Goal: Obtain resource: Obtain resource

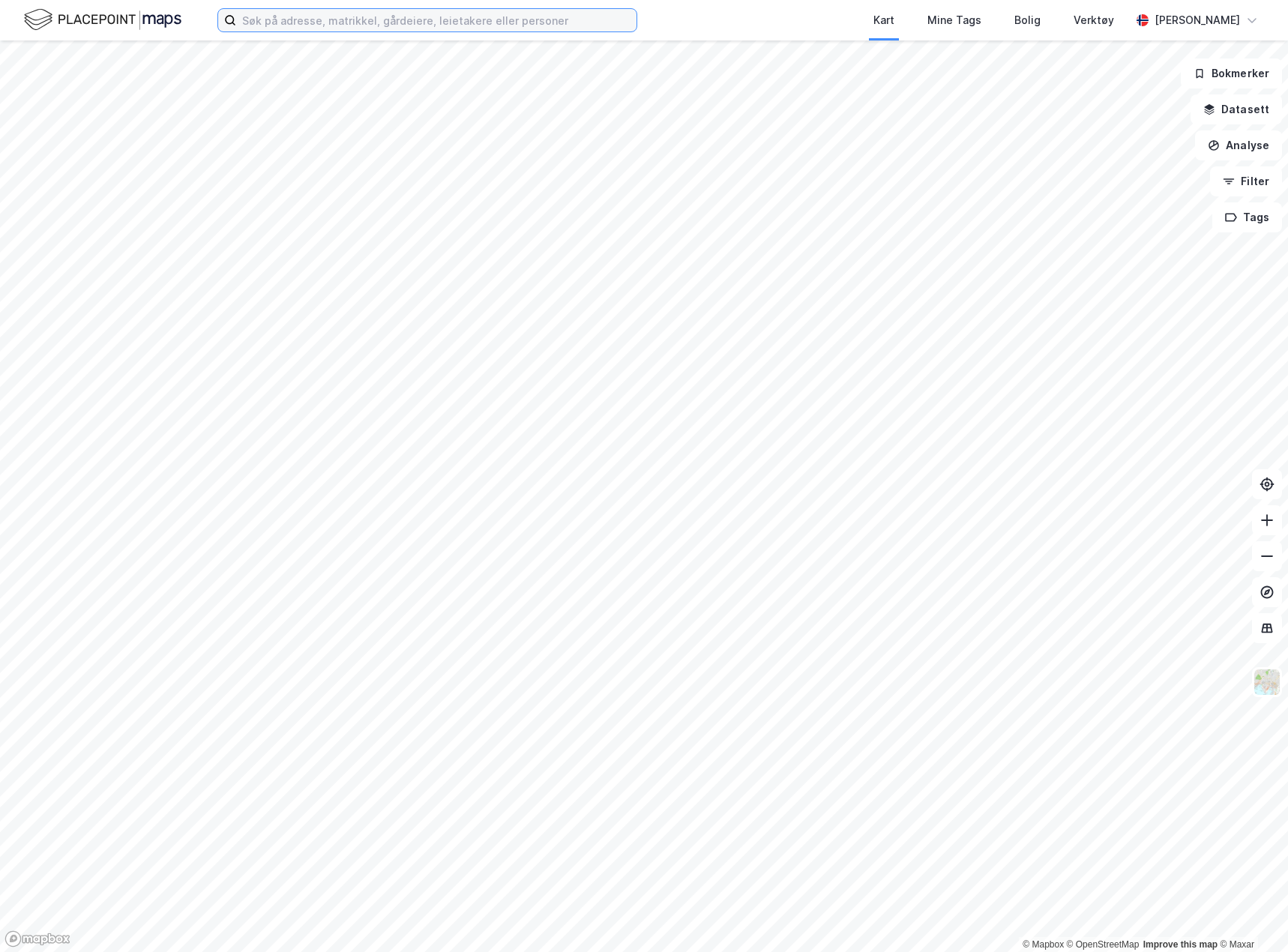
click at [412, 17] on input at bounding box center [436, 20] width 401 height 23
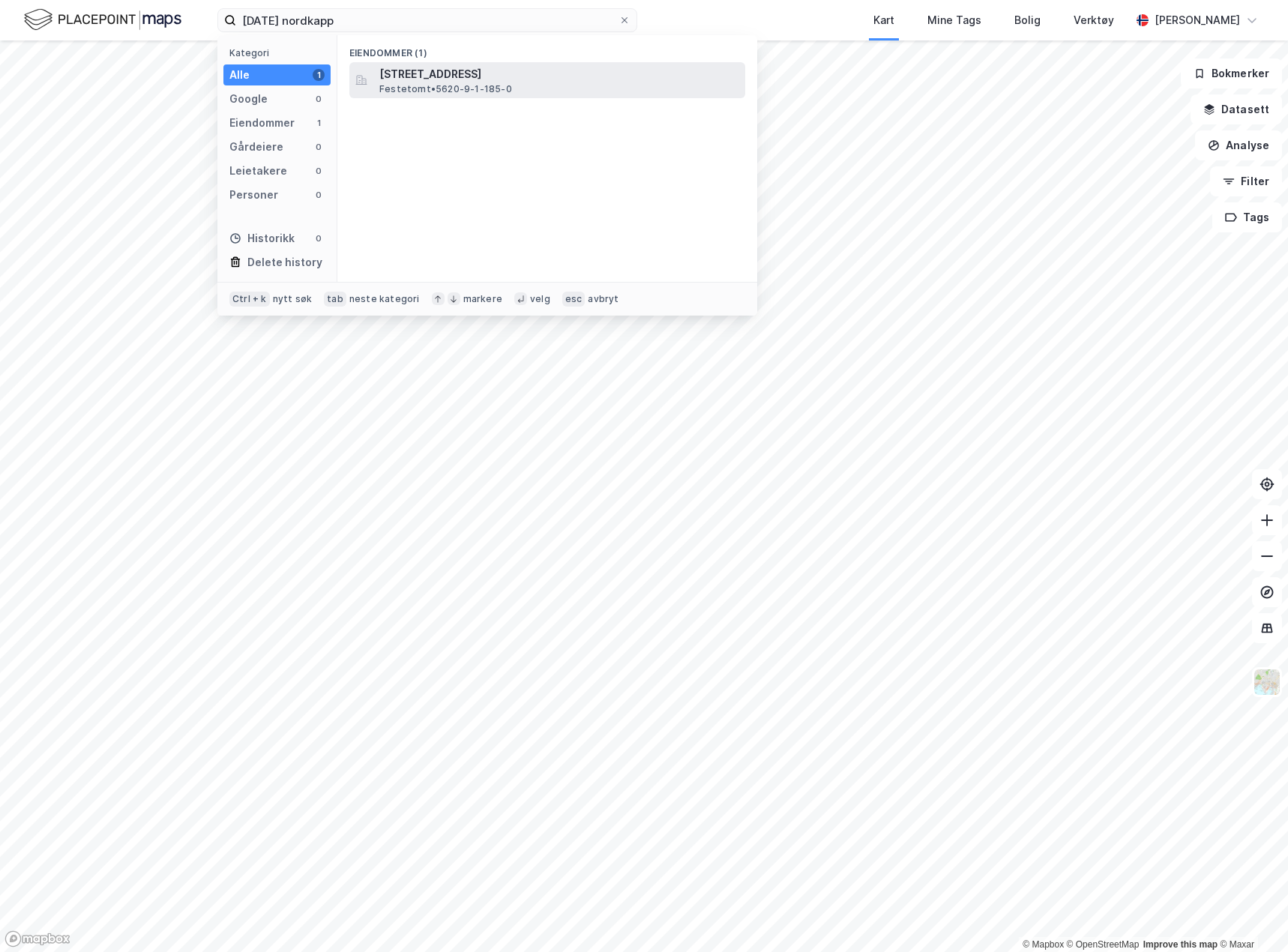
click at [453, 79] on span "[STREET_ADDRESS]" at bounding box center [559, 74] width 360 height 18
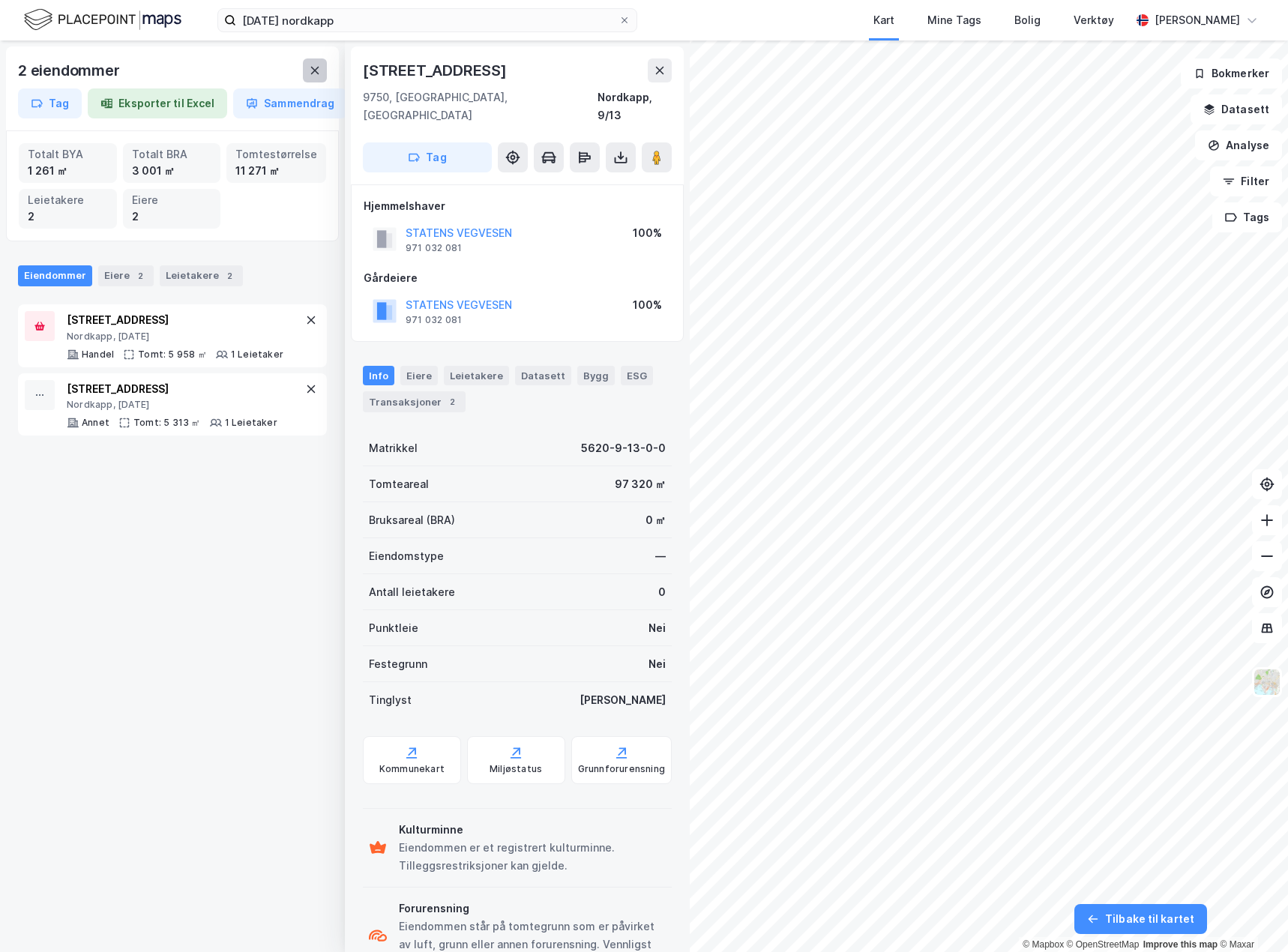
click at [303, 66] on button at bounding box center [315, 70] width 24 height 24
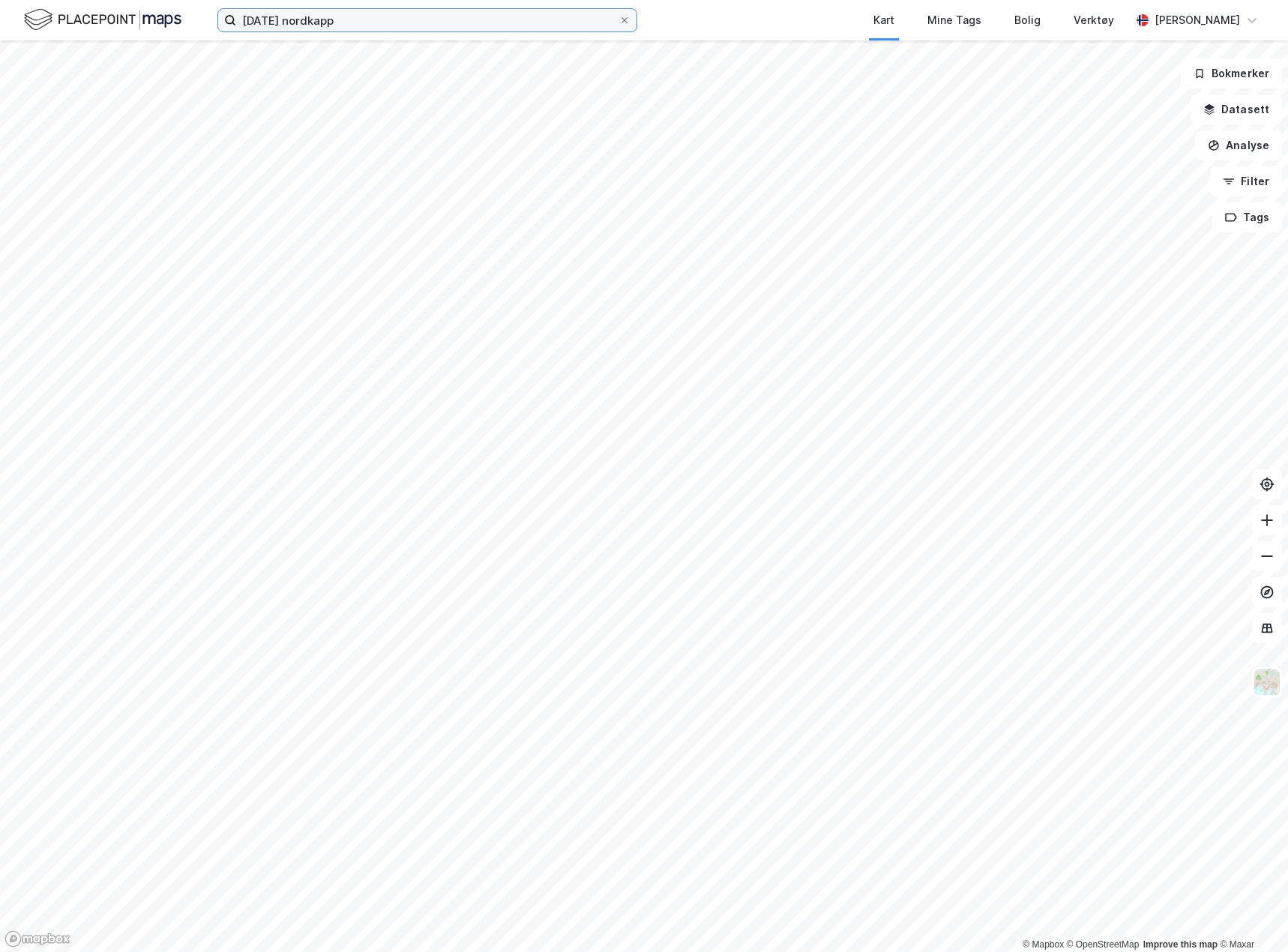
click at [306, 9] on input "[DATE] nordkapp" at bounding box center [427, 20] width 382 height 23
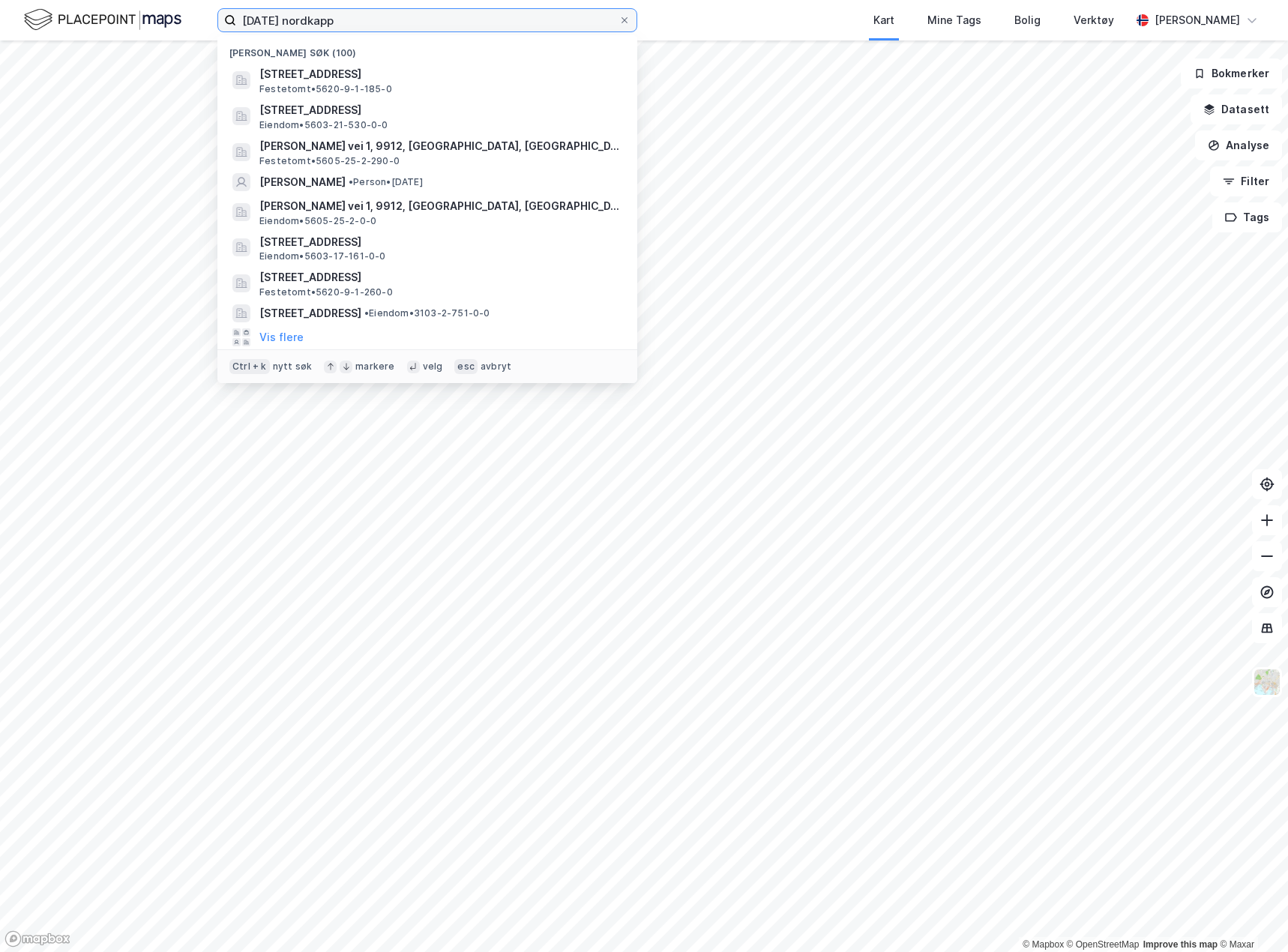
click at [306, 9] on input "[DATE] nordkapp" at bounding box center [427, 20] width 382 height 23
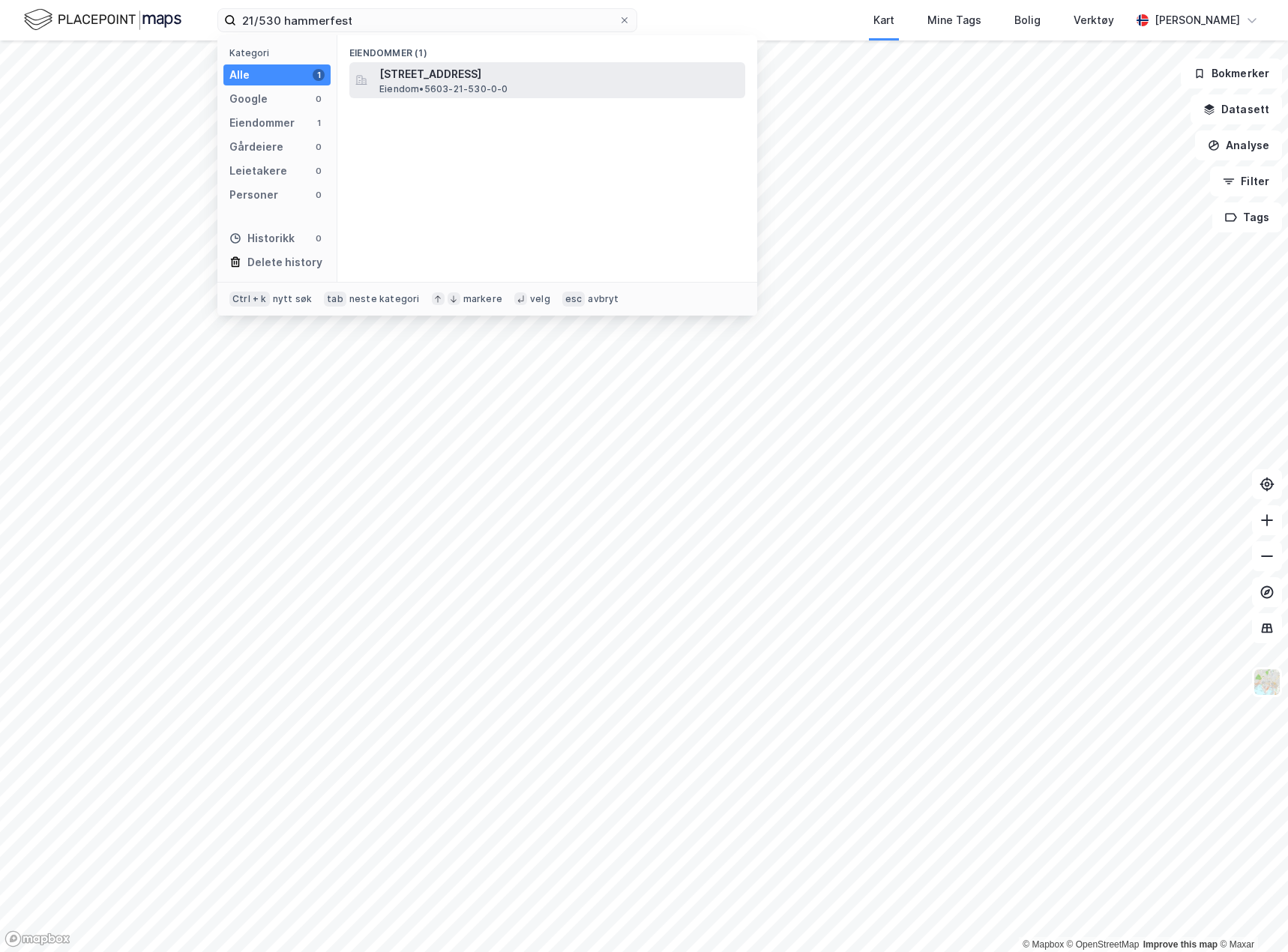
click at [534, 85] on div "[STREET_ADDRESS] Eiendom • 5603-21-530-0-0" at bounding box center [560, 80] width 363 height 30
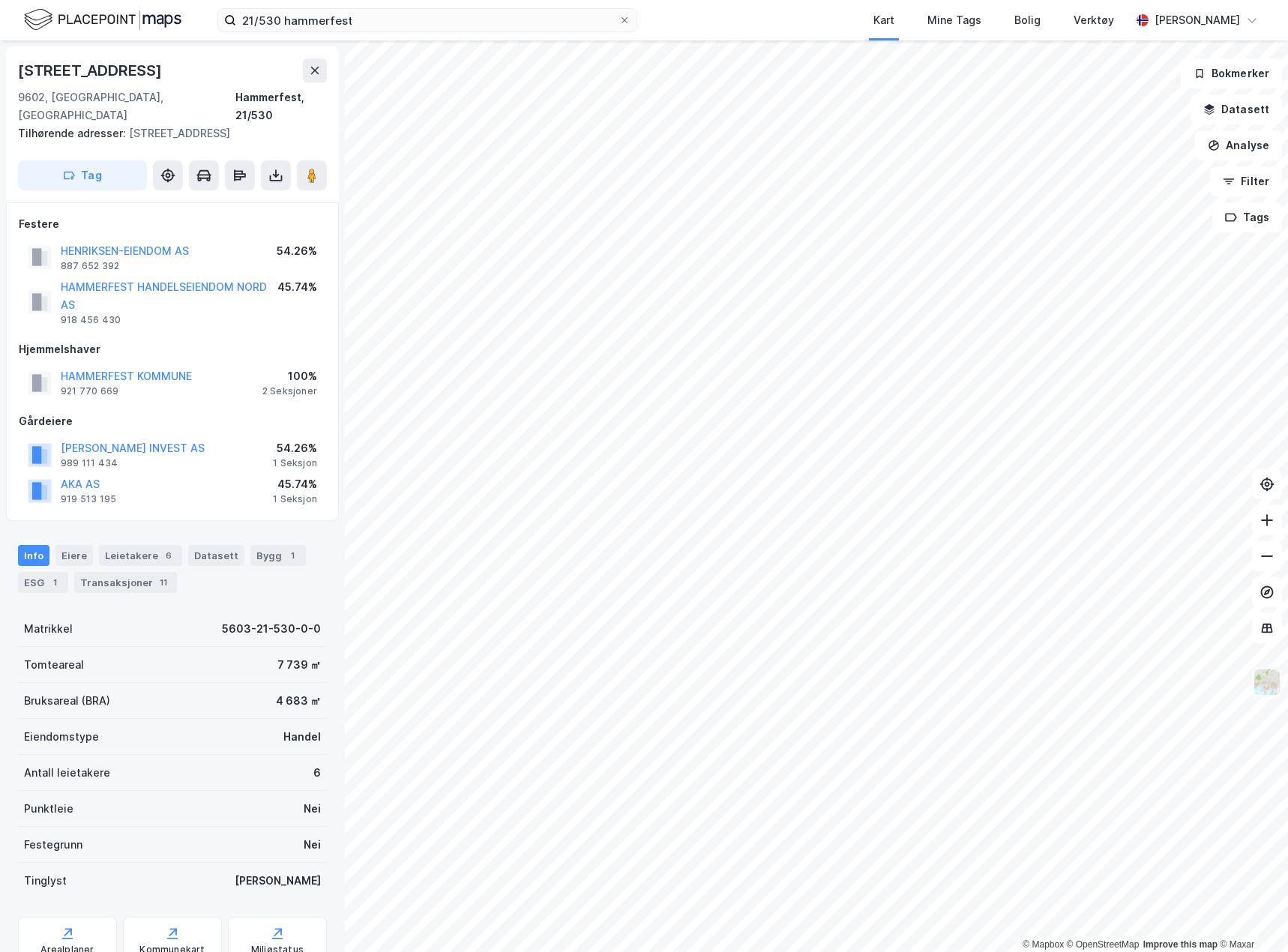
click at [1264, 686] on img at bounding box center [1266, 682] width 29 height 29
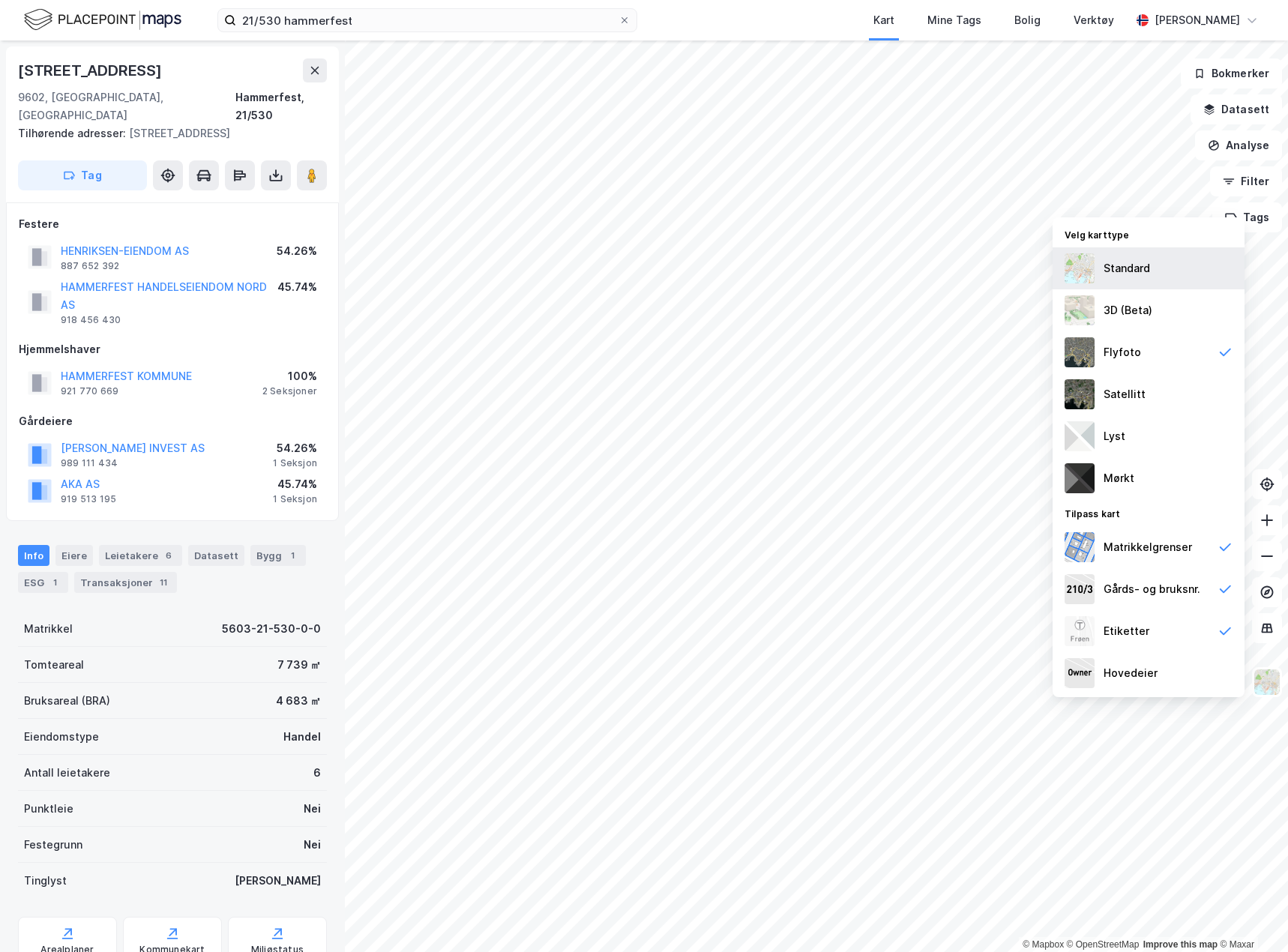
click at [1122, 271] on div "Standard" at bounding box center [1126, 268] width 46 height 18
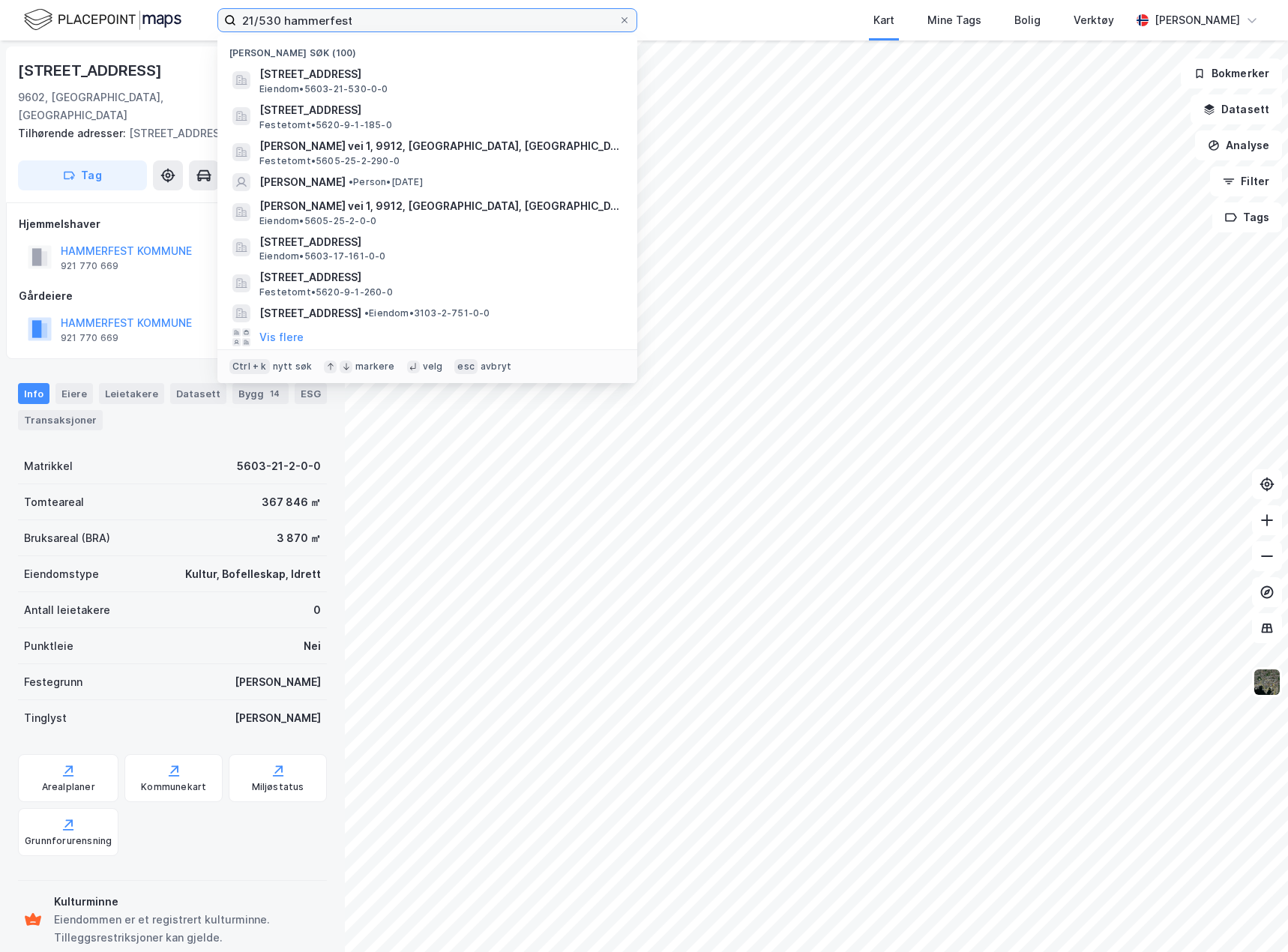
click at [357, 30] on input "21/530 hammerfest" at bounding box center [427, 20] width 382 height 23
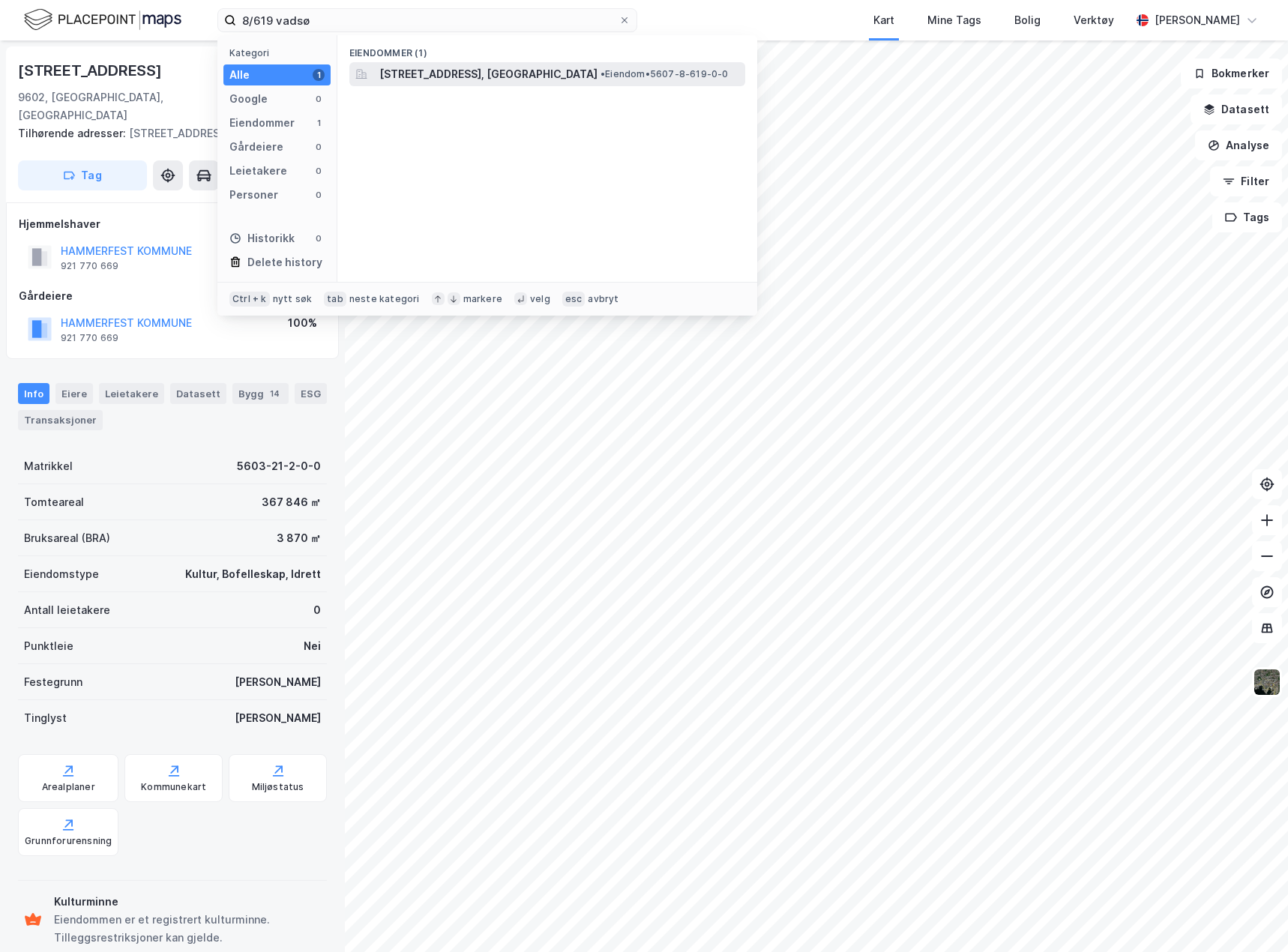
click at [609, 66] on div "[STREET_ADDRESS][PERSON_NAME][PERSON_NAME], [GEOGRAPHIC_DATA] • Eiendom • 5607-…" at bounding box center [560, 74] width 363 height 18
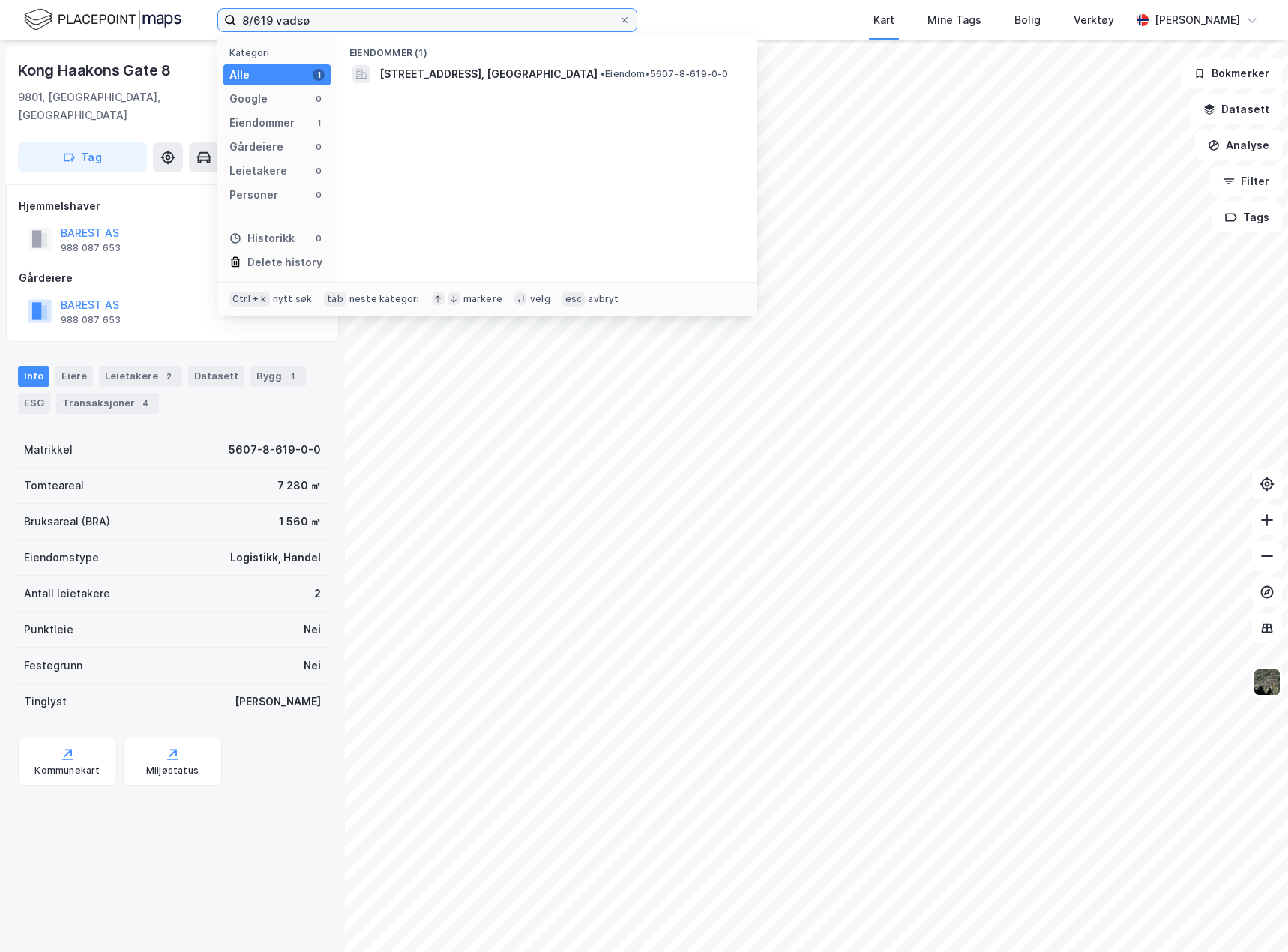
click at [314, 18] on input "8/619 vadsø" at bounding box center [427, 20] width 382 height 23
type input "[DATE]"
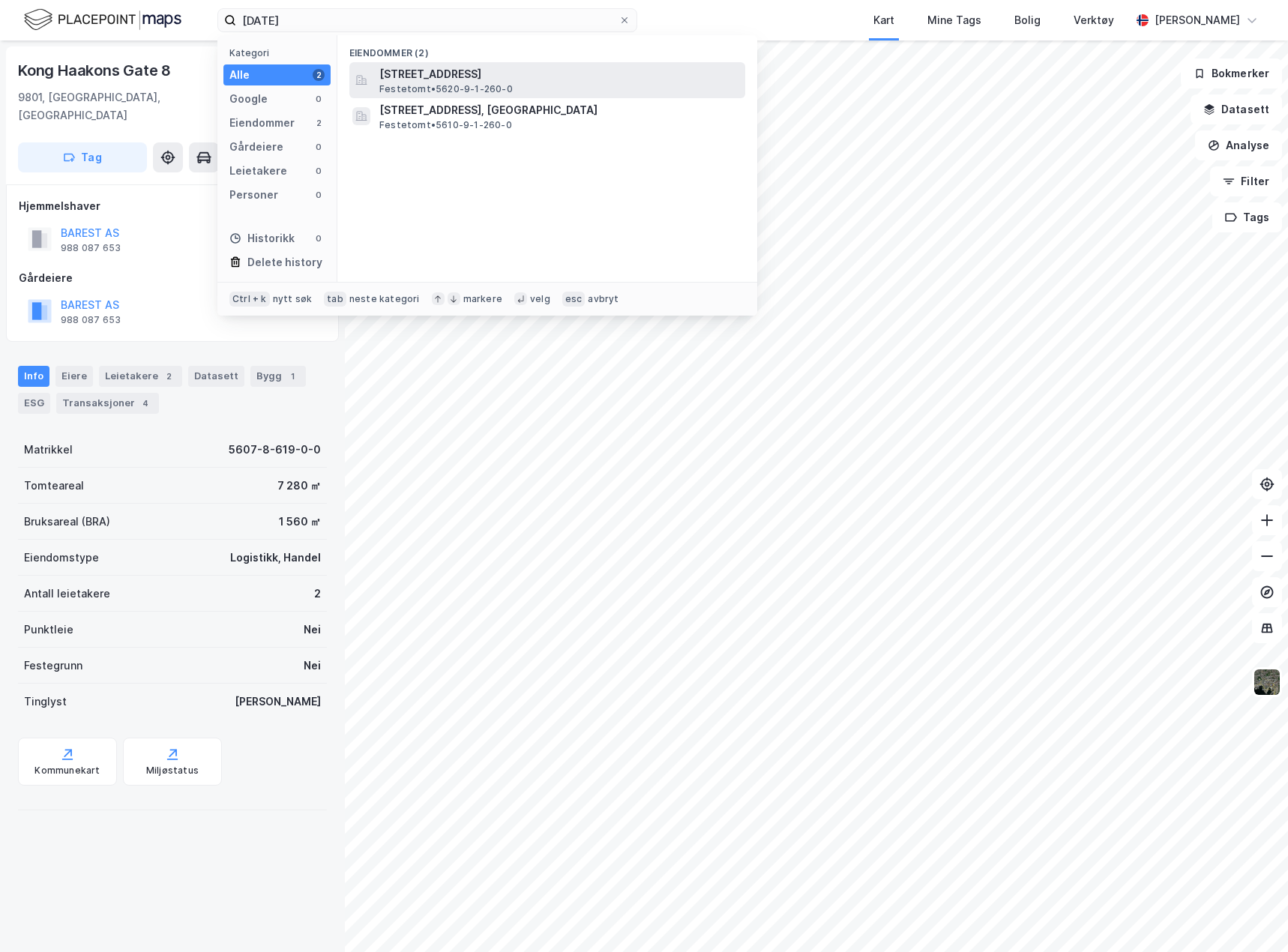
click at [540, 86] on div "[STREET_ADDRESS], NORDKAPP Festetomt • 5620-9-1-260-0" at bounding box center [560, 80] width 363 height 30
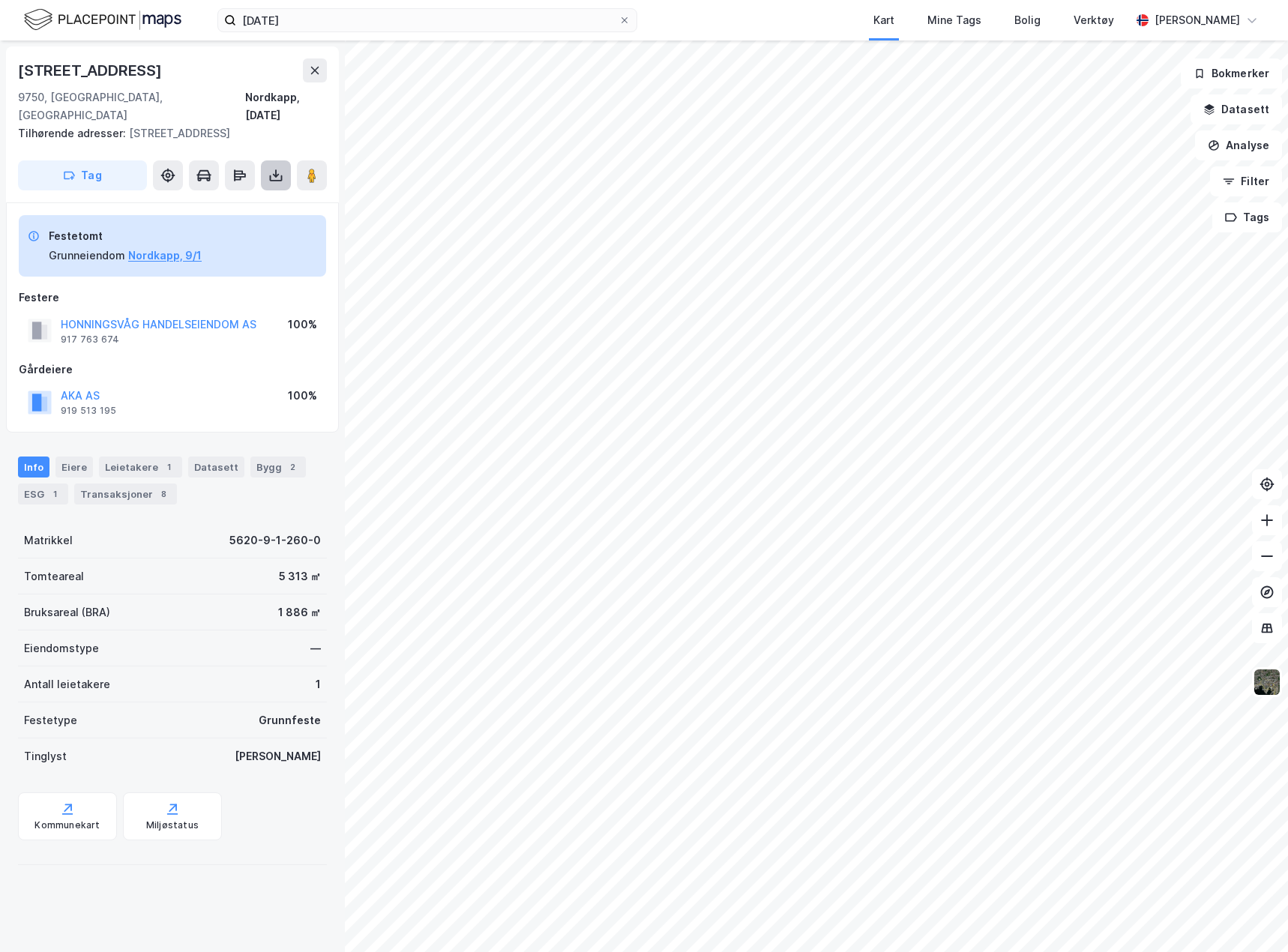
click at [277, 175] on icon at bounding box center [276, 178] width 13 height 6
click at [242, 224] on div "Last ned matrikkelrapport" at bounding box center [220, 230] width 124 height 12
click at [176, 289] on div "Festere" at bounding box center [172, 298] width 308 height 18
click at [167, 246] on button "Nordkapp, 9/1" at bounding box center [165, 255] width 73 height 18
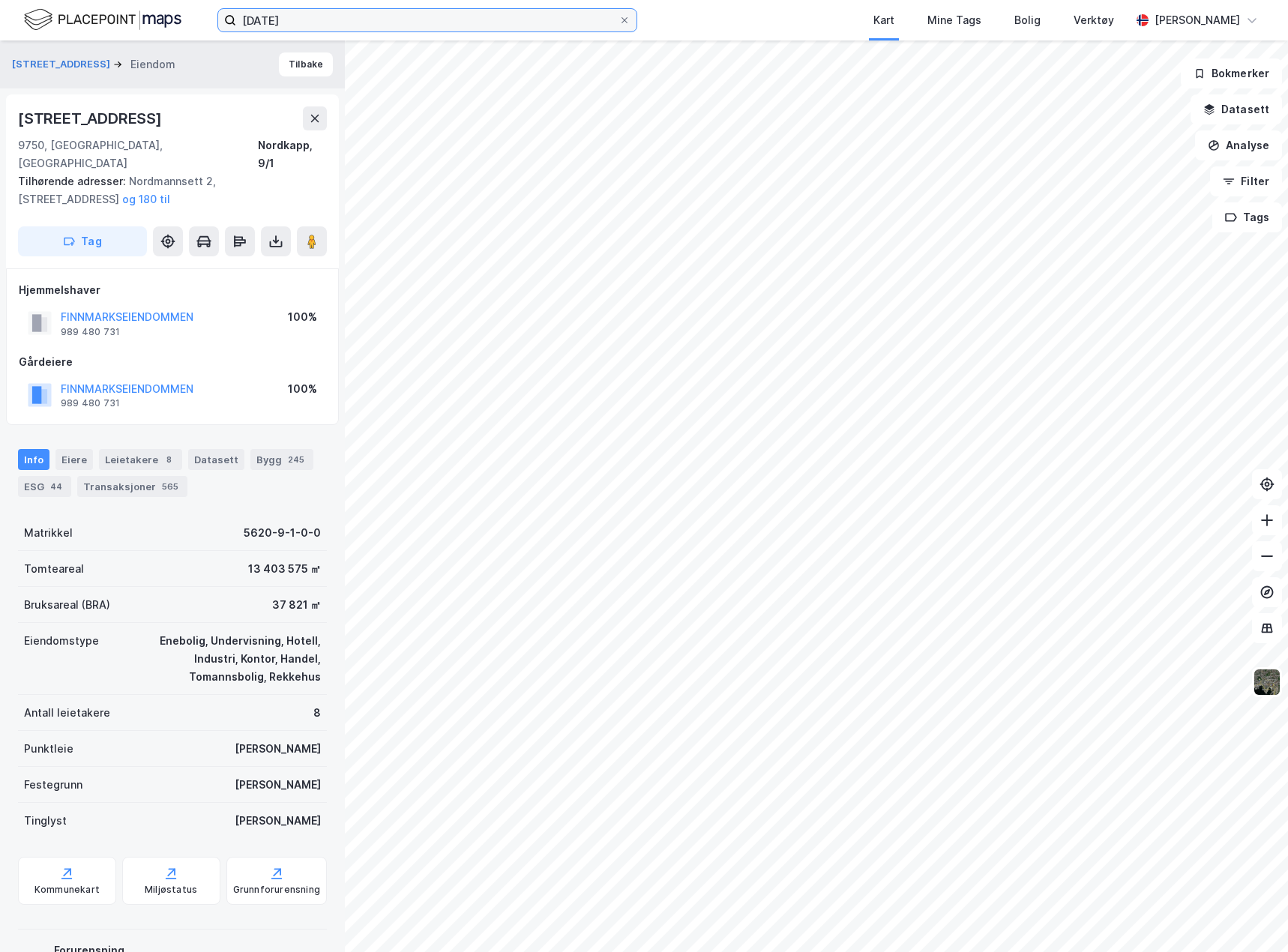
click at [302, 25] on input "[DATE]" at bounding box center [427, 20] width 382 height 23
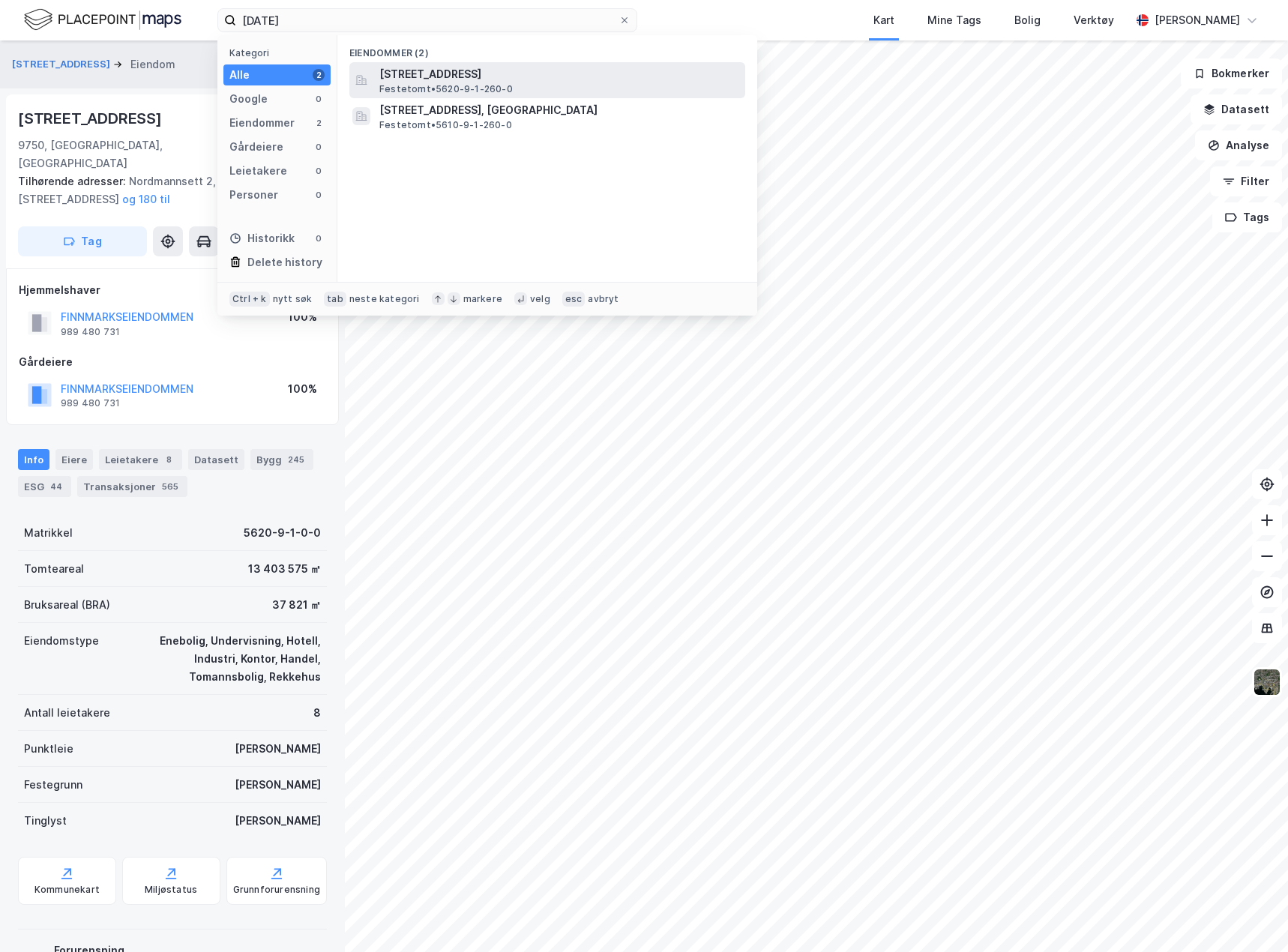
click at [425, 72] on span "[STREET_ADDRESS]" at bounding box center [559, 74] width 360 height 18
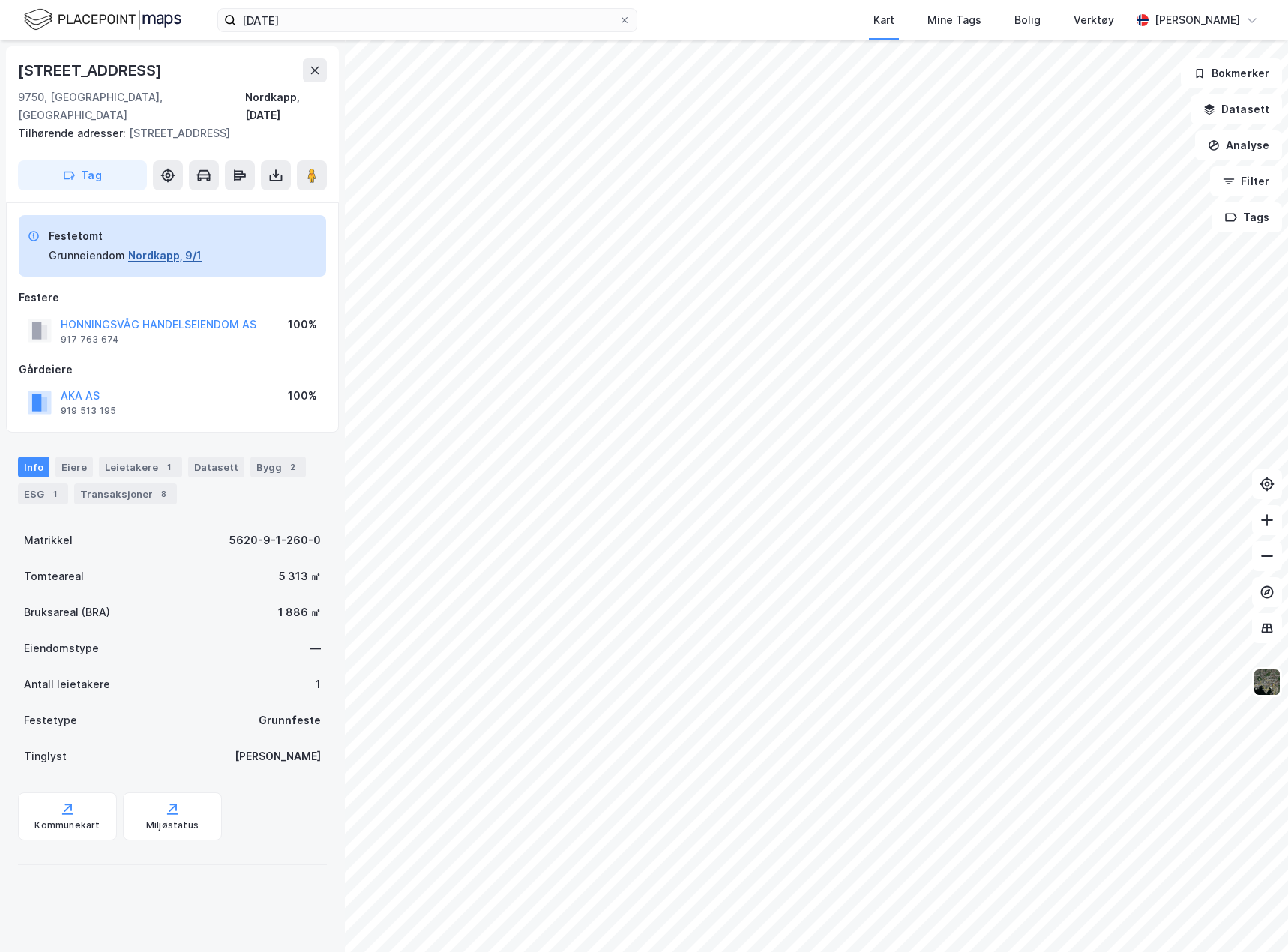
click at [181, 246] on button "Nordkapp, 9/1" at bounding box center [165, 255] width 73 height 18
